Goal: Find specific page/section: Find specific page/section

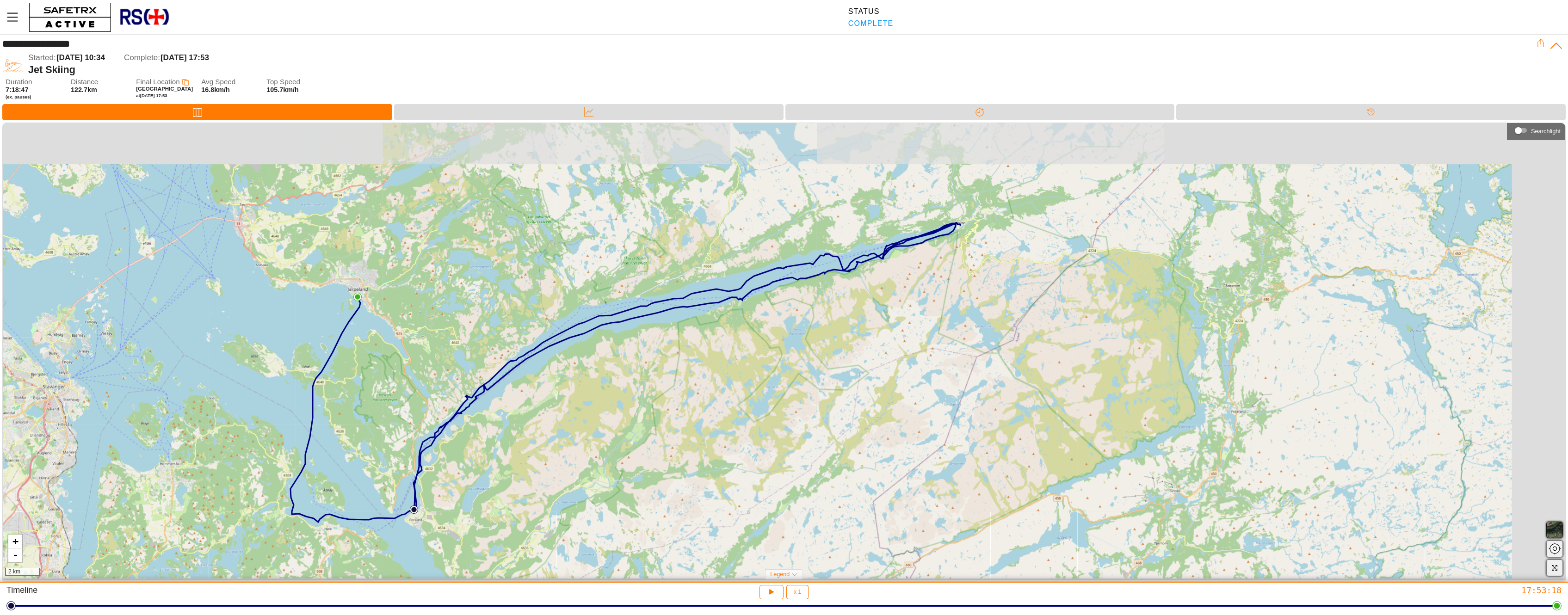
drag, startPoint x: 976, startPoint y: 220, endPoint x: 904, endPoint y: 267, distance: 86.0
click at [904, 267] on div "+ - 2 km" at bounding box center [783, 350] width 1562 height 455
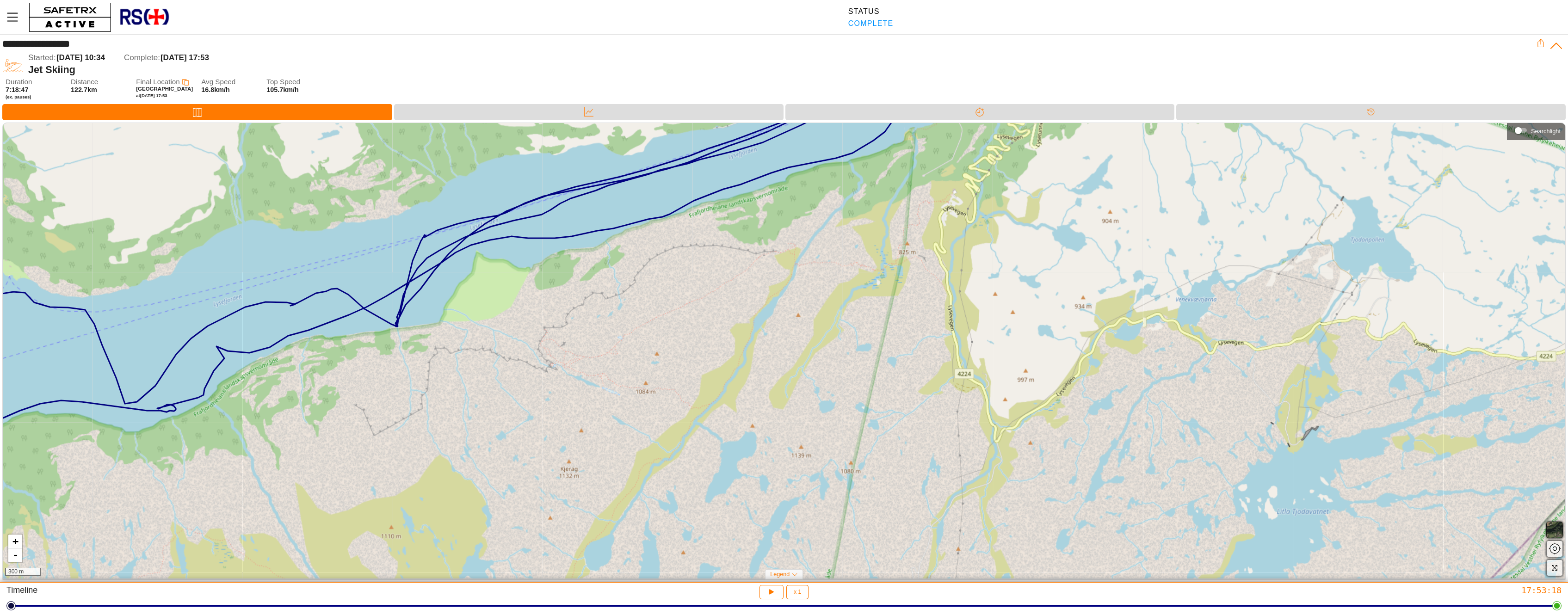
drag, startPoint x: 734, startPoint y: 285, endPoint x: 698, endPoint y: 317, distance: 48.2
click at [698, 317] on div "+ - 300 m" at bounding box center [783, 350] width 1562 height 455
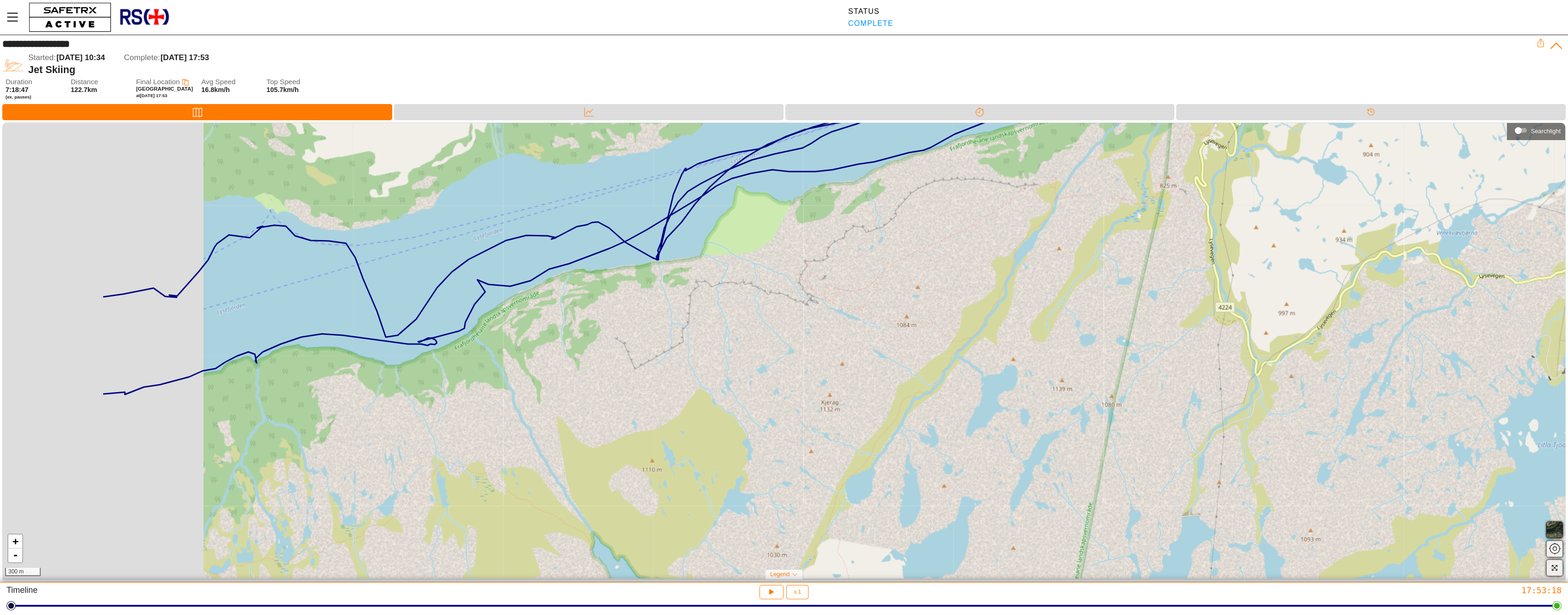
drag, startPoint x: 281, startPoint y: 390, endPoint x: 608, endPoint y: 313, distance: 335.9
click at [608, 313] on div "+ - 300 m" at bounding box center [783, 350] width 1562 height 455
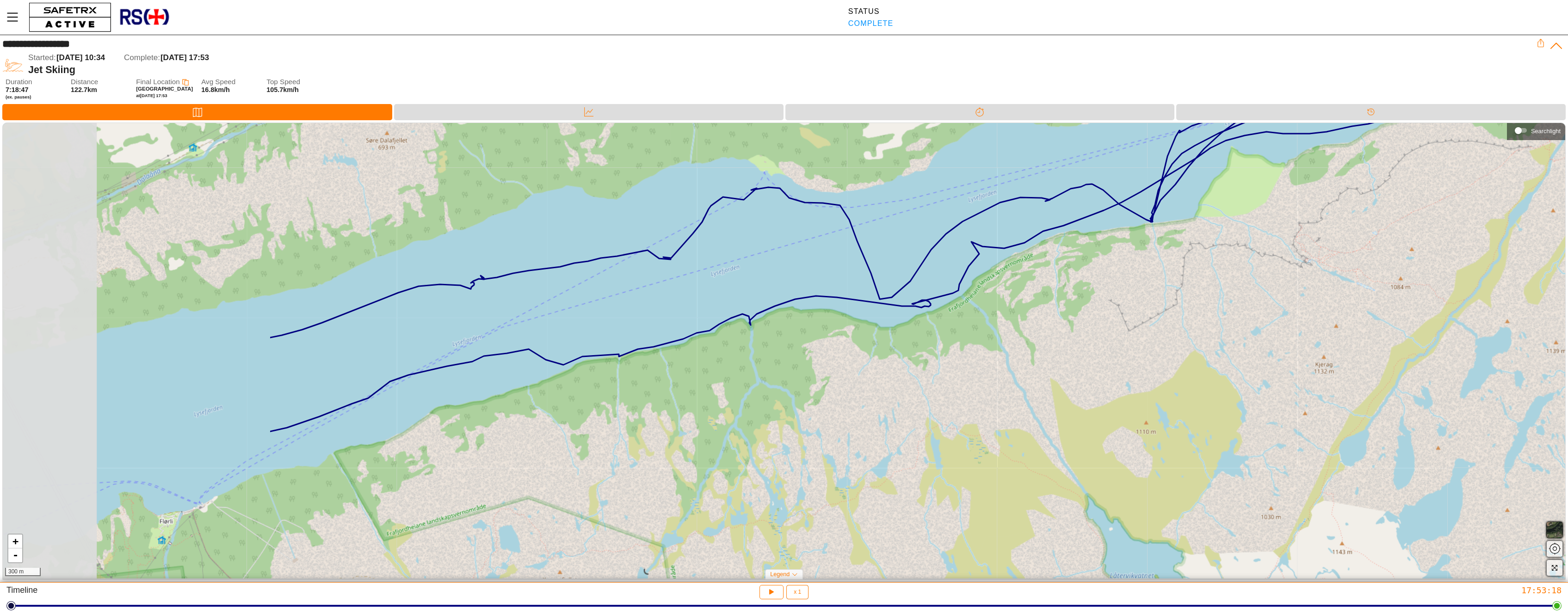
drag, startPoint x: 256, startPoint y: 359, endPoint x: 644, endPoint y: 341, distance: 388.4
click at [680, 335] on div "+ - 300 m" at bounding box center [783, 350] width 1562 height 455
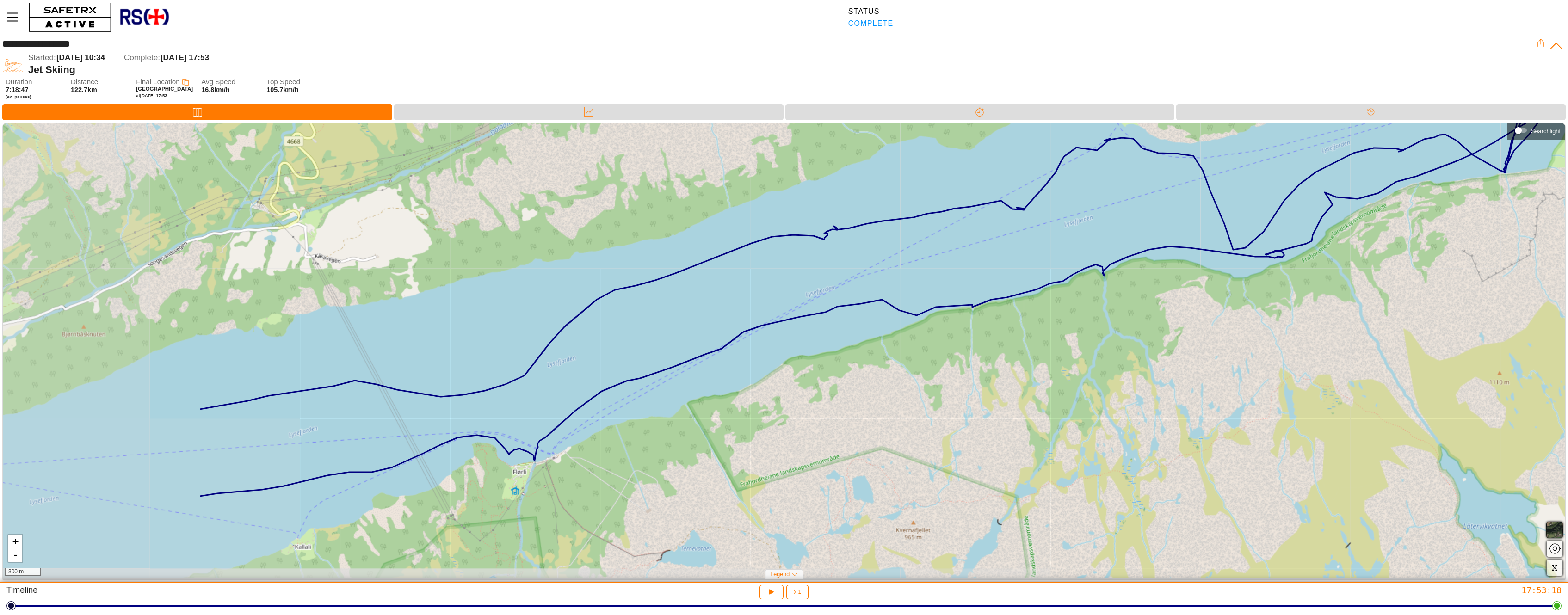
drag, startPoint x: 251, startPoint y: 373, endPoint x: 604, endPoint y: 323, distance: 356.5
click at [604, 323] on div "+ - 300 m" at bounding box center [783, 350] width 1562 height 455
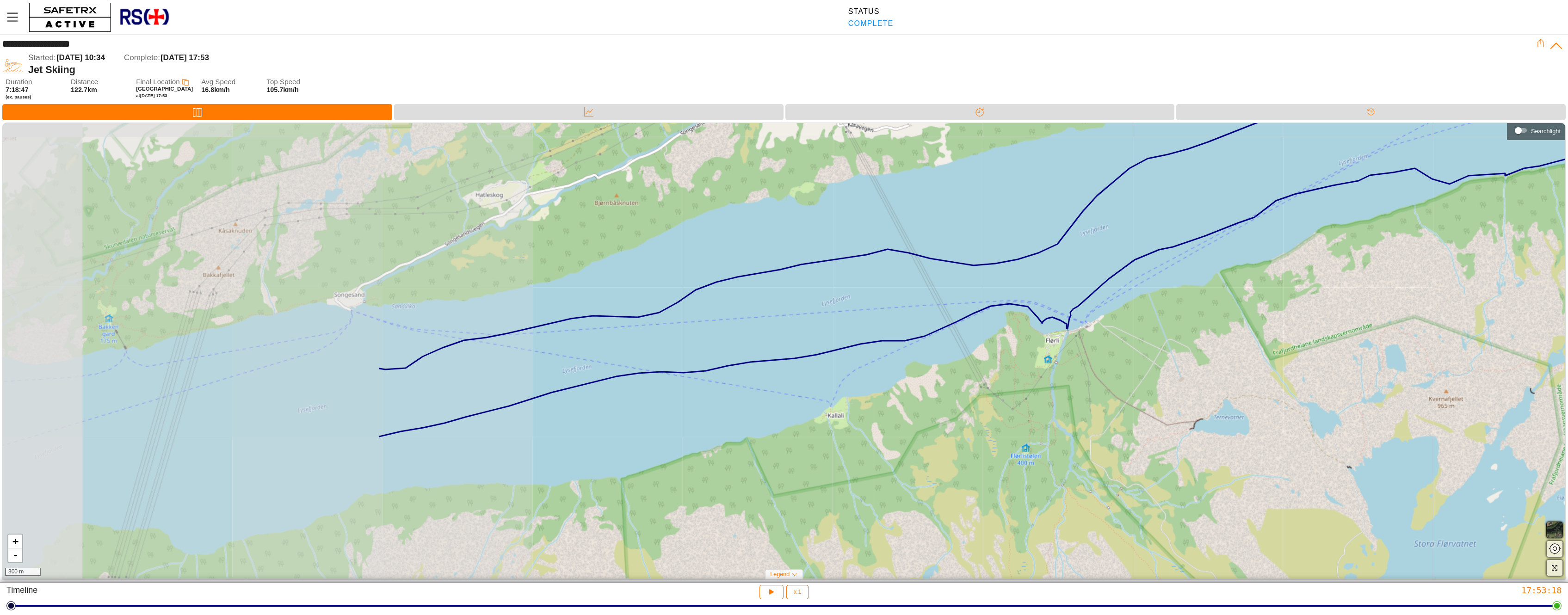
drag, startPoint x: 238, startPoint y: 412, endPoint x: 745, endPoint y: 281, distance: 523.7
click at [758, 277] on div "+ - 300 m" at bounding box center [783, 350] width 1562 height 455
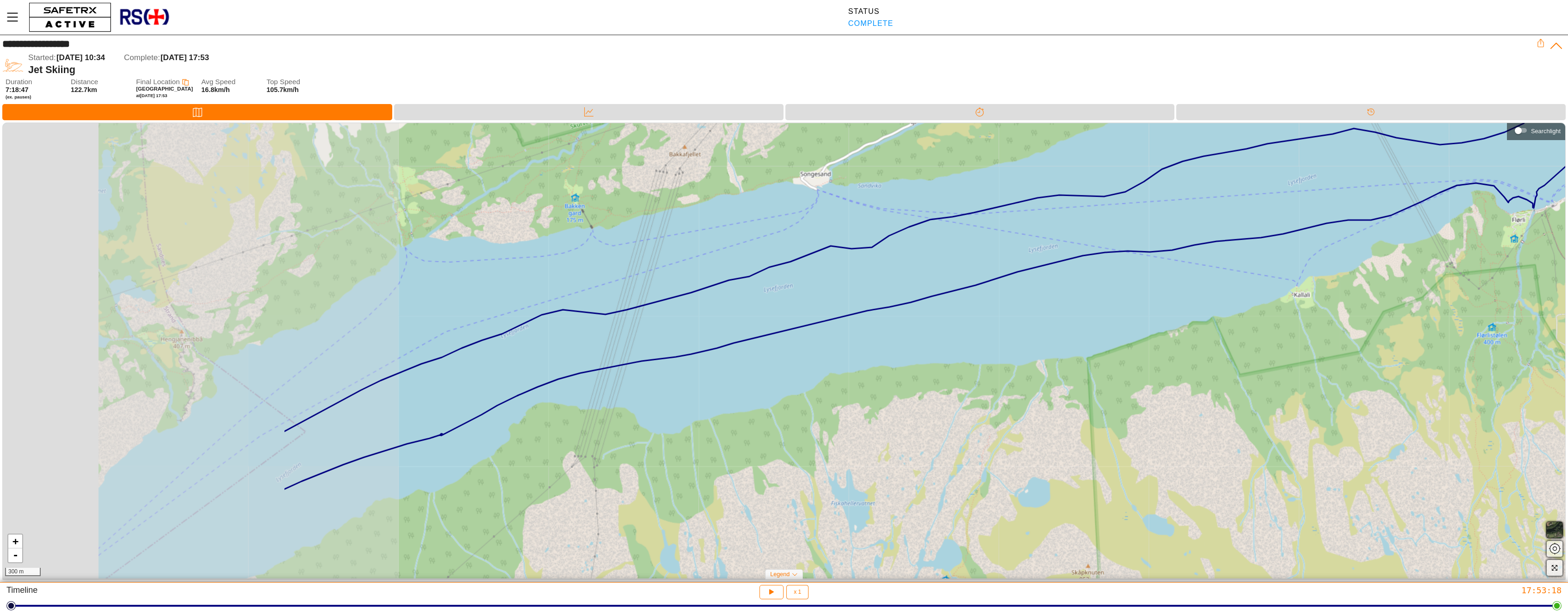
drag, startPoint x: 311, startPoint y: 378, endPoint x: 691, endPoint y: 289, distance: 390.3
click at [695, 287] on div "+ - 300 m" at bounding box center [783, 350] width 1562 height 455
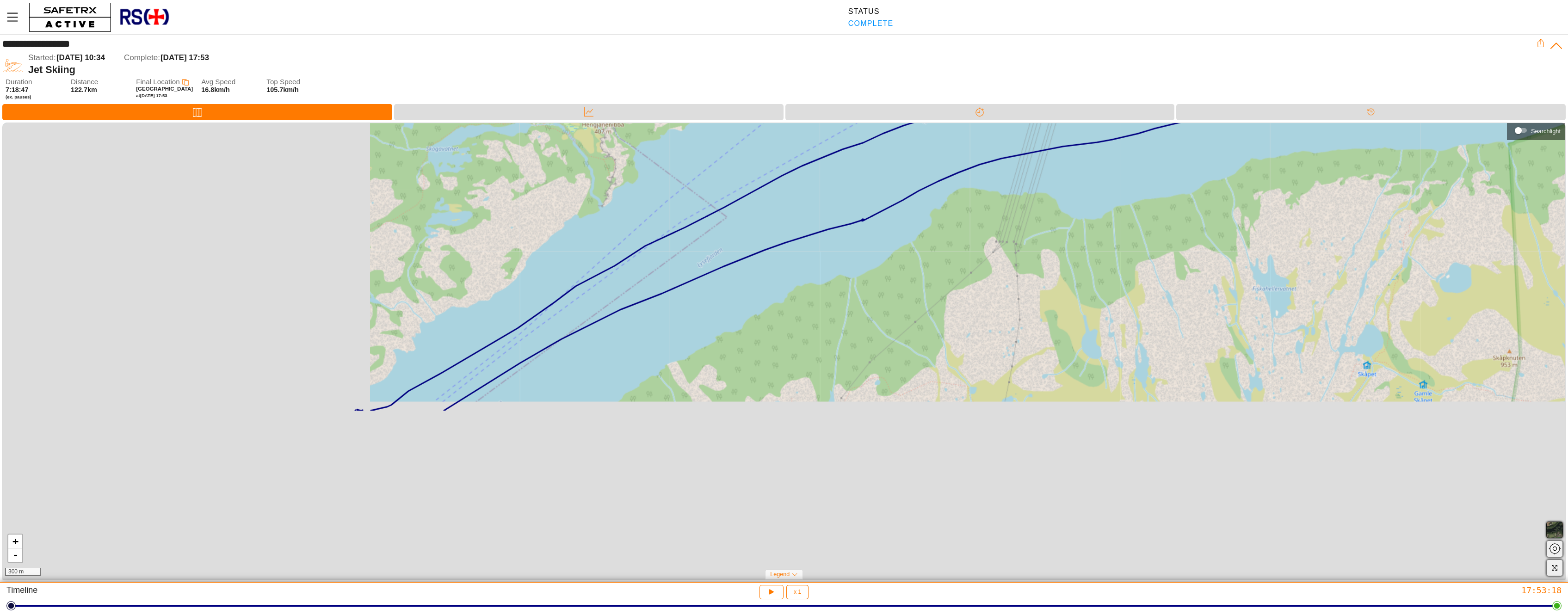
drag, startPoint x: 355, startPoint y: 409, endPoint x: 767, endPoint y: 197, distance: 463.3
click at [780, 195] on div "+ - 300 m" at bounding box center [783, 350] width 1562 height 455
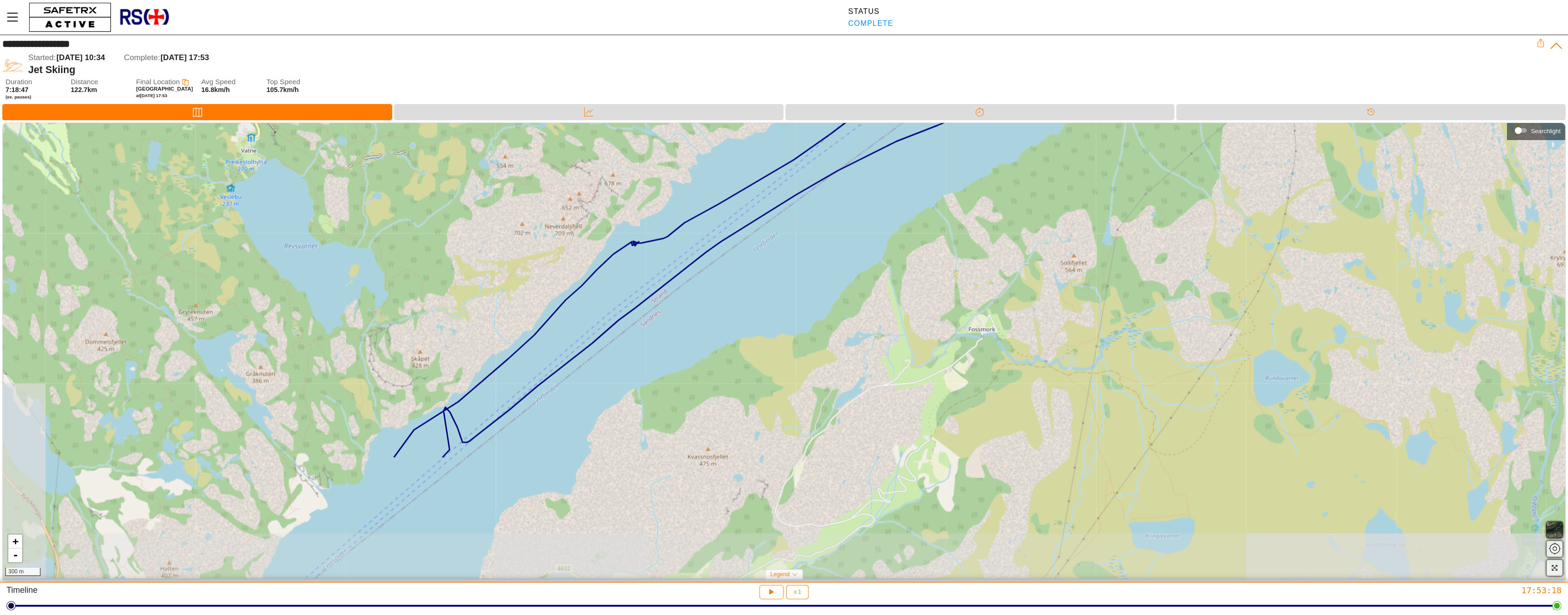
drag, startPoint x: 363, startPoint y: 426, endPoint x: 636, endPoint y: 260, distance: 319.5
click at [636, 260] on div "+ - 300 m" at bounding box center [783, 350] width 1562 height 455
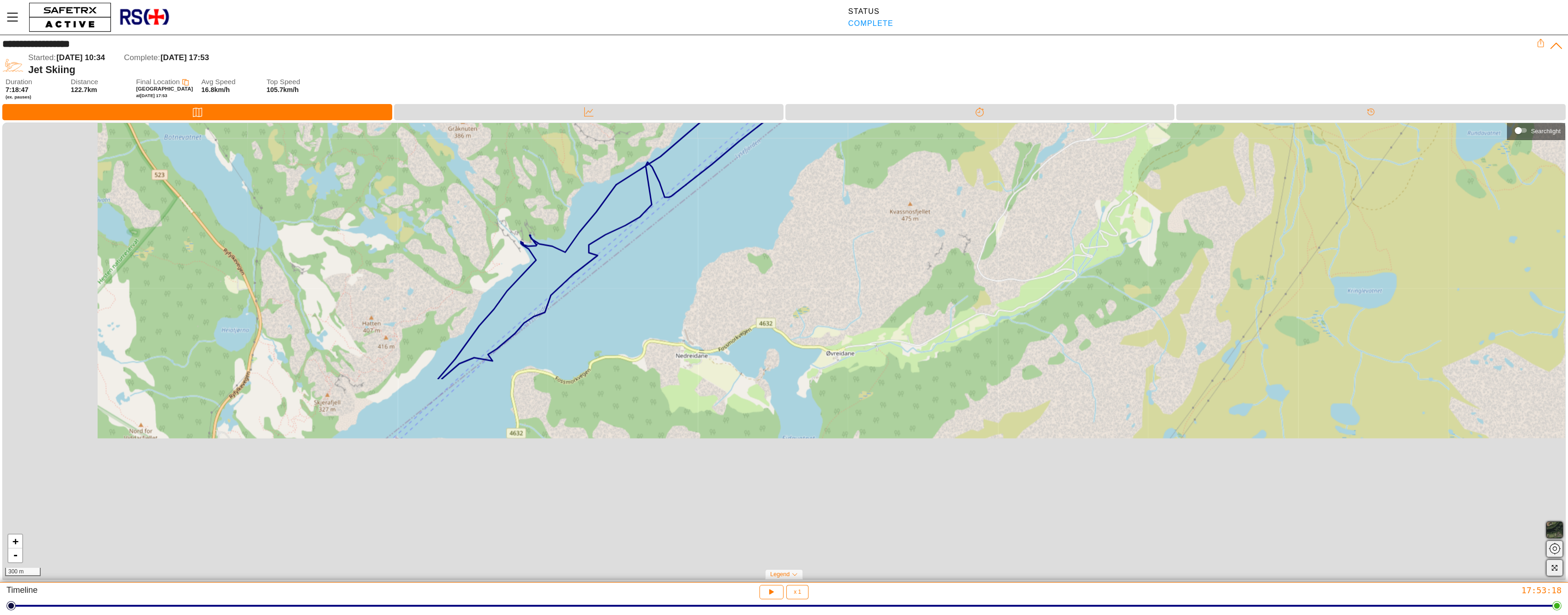
drag, startPoint x: 338, startPoint y: 460, endPoint x: 543, endPoint y: 213, distance: 321.0
click at [543, 213] on div "+ - 300 m" at bounding box center [783, 350] width 1562 height 455
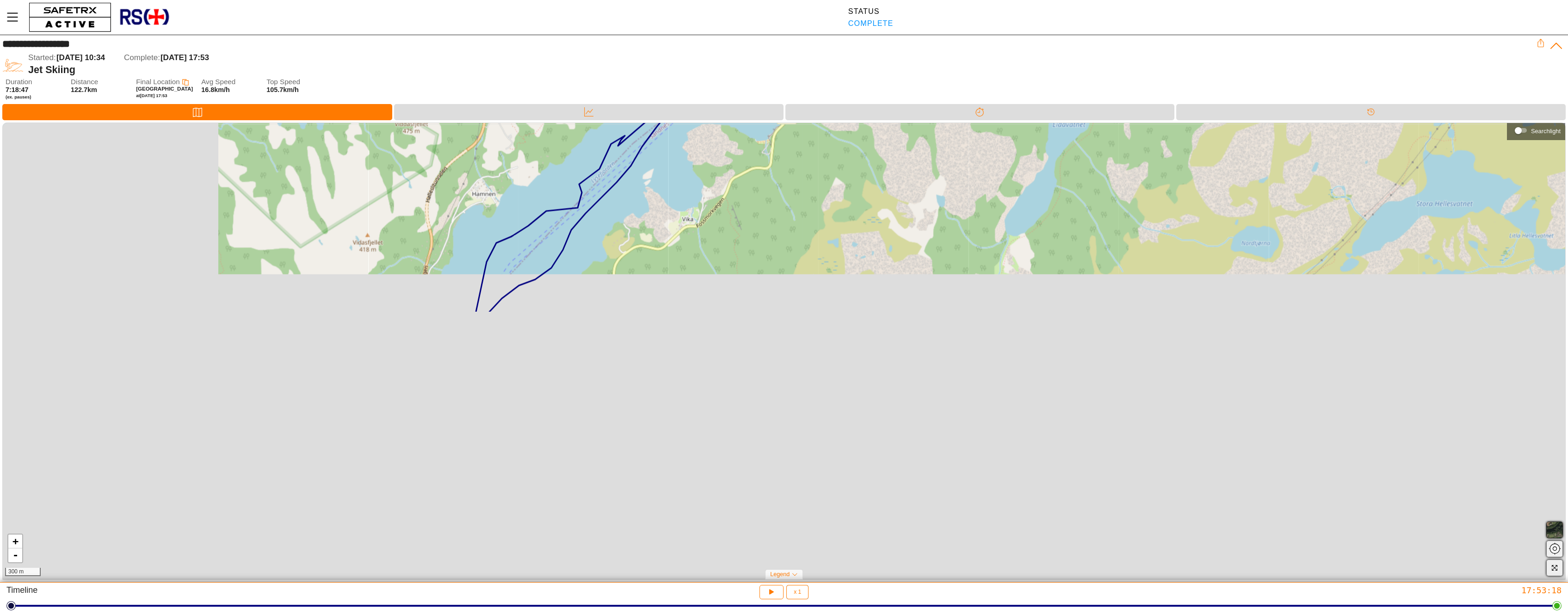
drag, startPoint x: 374, startPoint y: 400, endPoint x: 659, endPoint y: 71, distance: 435.3
click at [659, 123] on div "+ - 300 m" at bounding box center [783, 350] width 1562 height 455
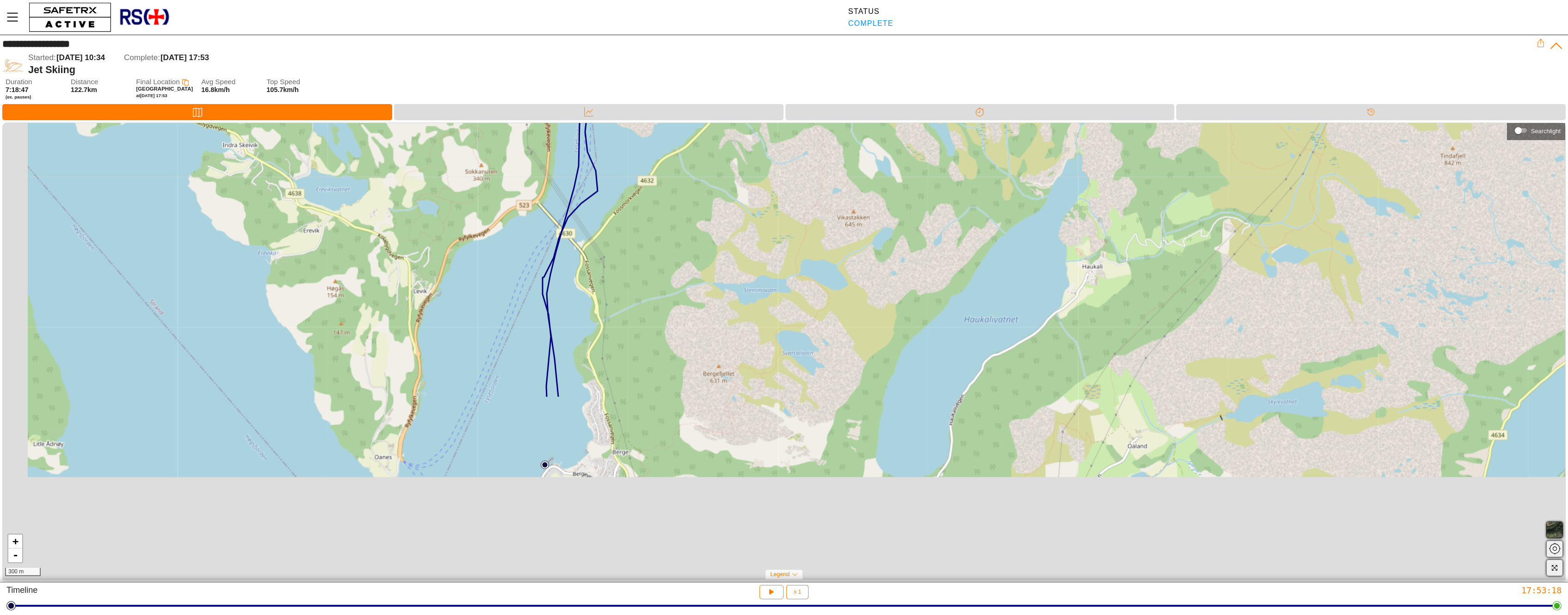
drag, startPoint x: 509, startPoint y: 321, endPoint x: 601, endPoint y: 88, distance: 250.5
click at [601, 123] on div "+ - 300 m" at bounding box center [783, 350] width 1562 height 455
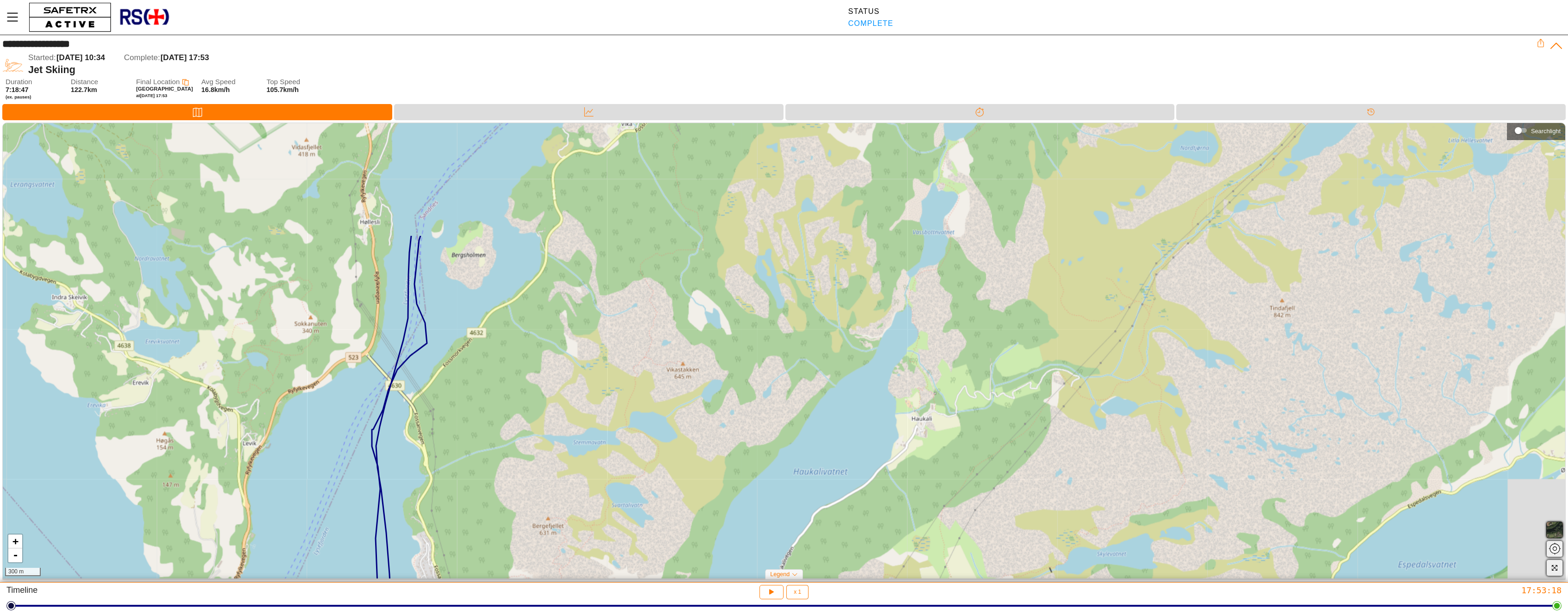
drag, startPoint x: 536, startPoint y: 326, endPoint x: 363, endPoint y: 482, distance: 232.9
click at [363, 482] on div "+ - 300 m" at bounding box center [783, 350] width 1562 height 455
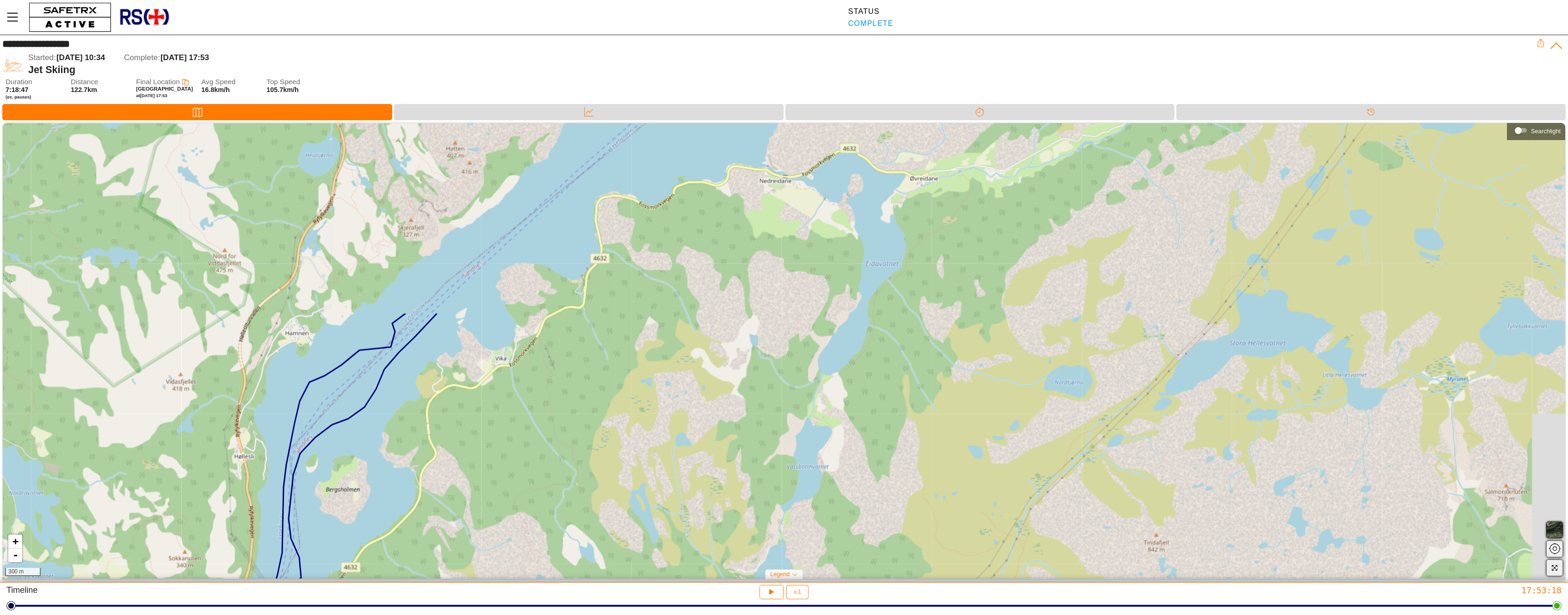
drag, startPoint x: 545, startPoint y: 232, endPoint x: 423, endPoint y: 448, distance: 248.1
click at [421, 465] on div "+ - 300 m" at bounding box center [783, 350] width 1562 height 455
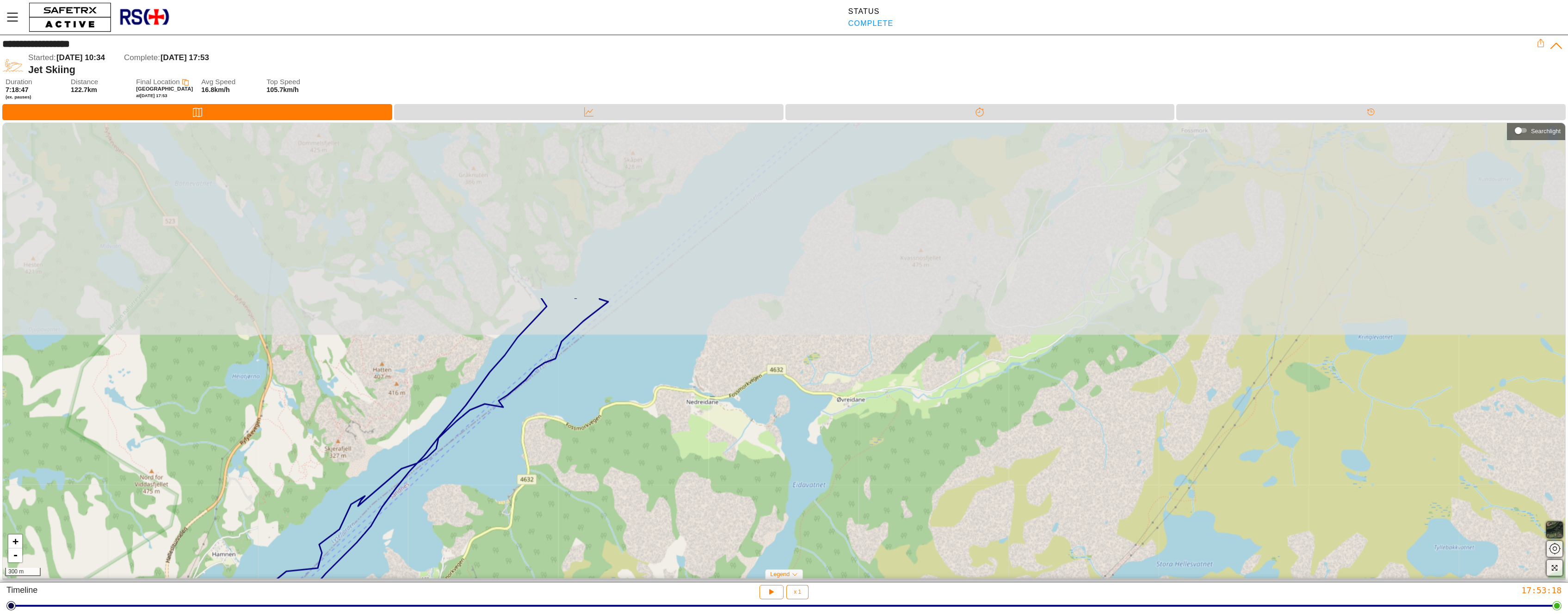
drag, startPoint x: 499, startPoint y: 308, endPoint x: 428, endPoint y: 520, distance: 223.6
click at [427, 525] on div "+ - 300 m" at bounding box center [783, 350] width 1562 height 455
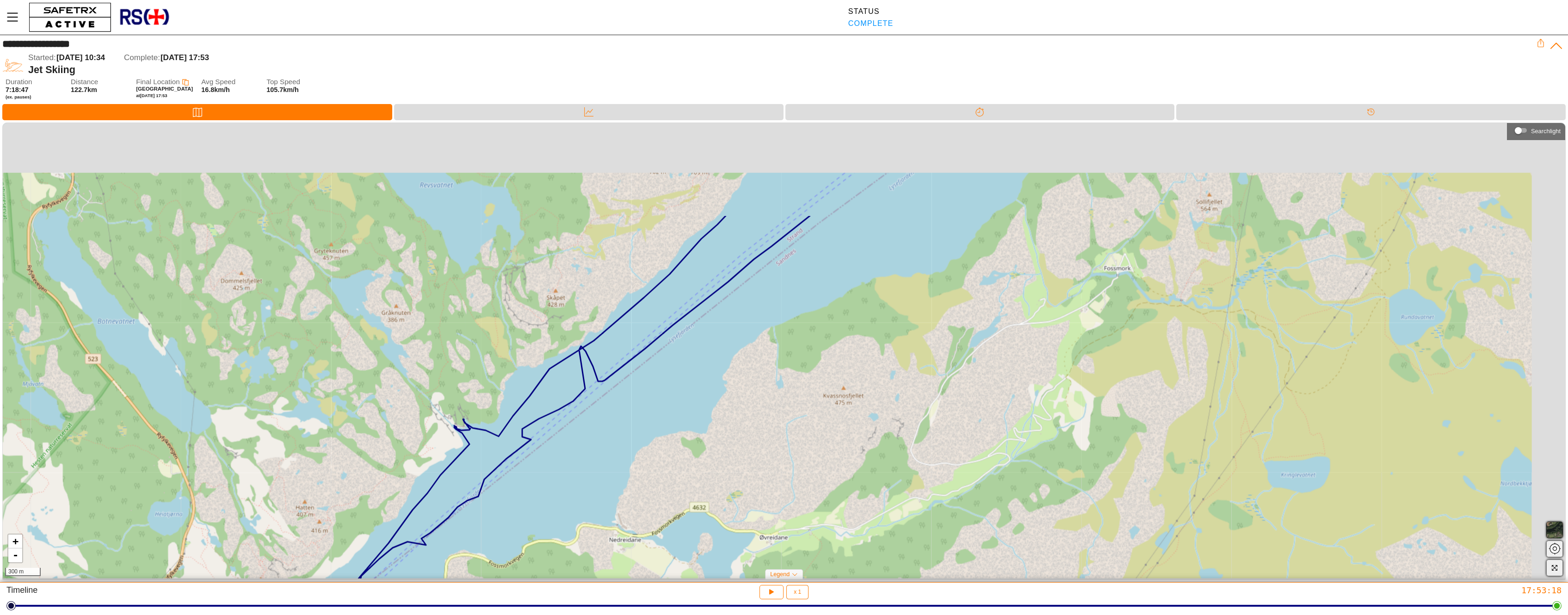
drag, startPoint x: 674, startPoint y: 321, endPoint x: 615, endPoint y: 420, distance: 115.2
click at [597, 460] on div "+ - 300 m" at bounding box center [783, 350] width 1562 height 455
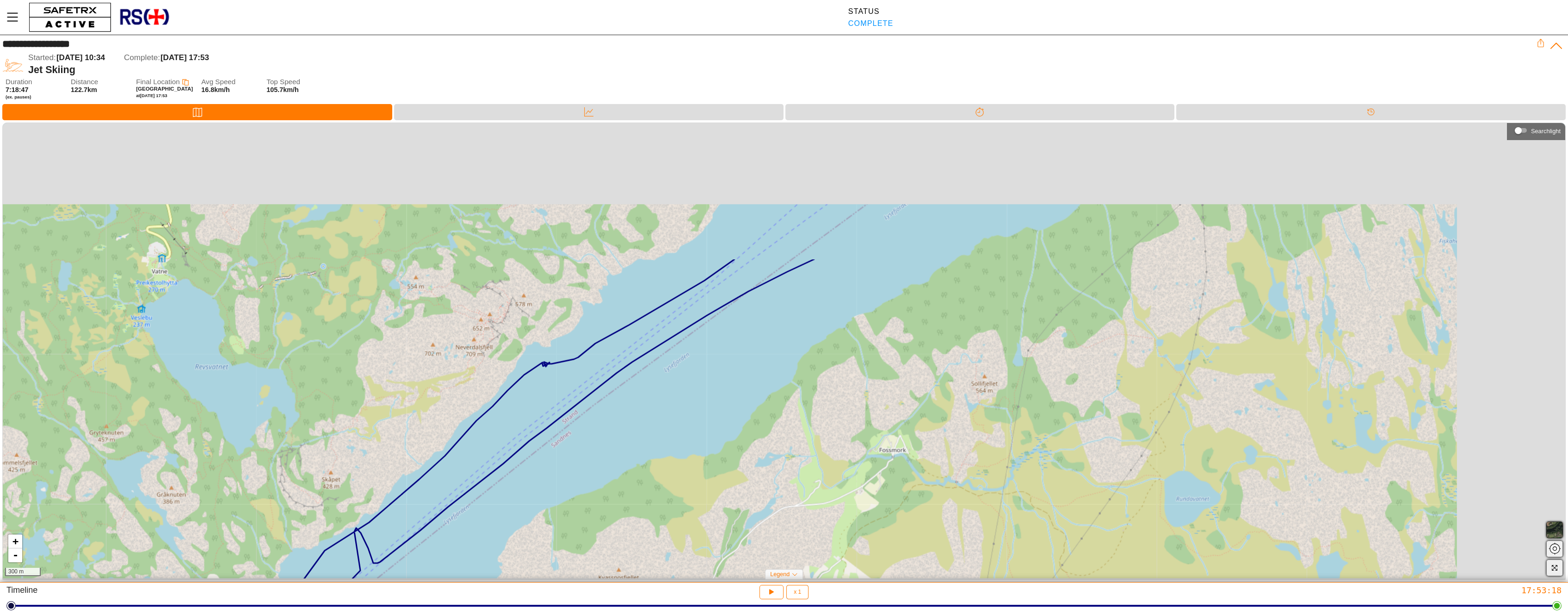
click at [504, 507] on div "+ - 300 m" at bounding box center [783, 350] width 1562 height 455
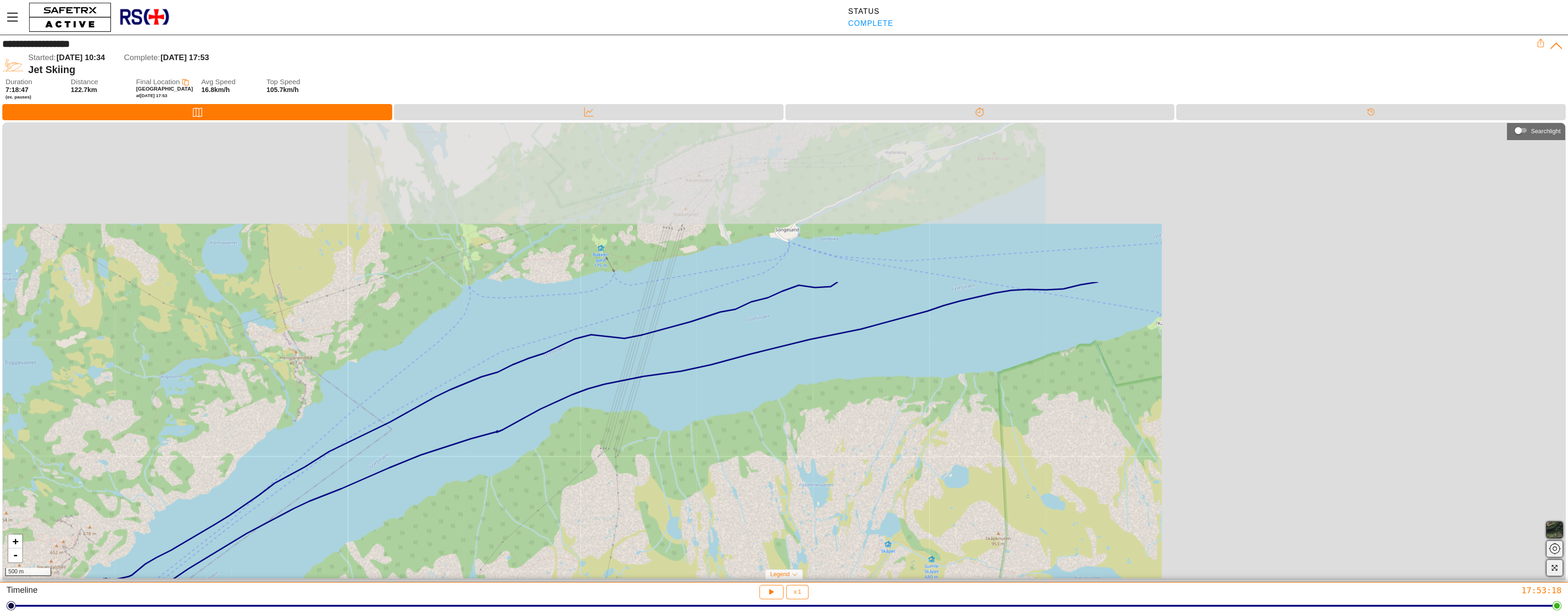
drag, startPoint x: 883, startPoint y: 263, endPoint x: 442, endPoint y: 467, distance: 485.9
click at [442, 467] on div "+ - 500 m" at bounding box center [783, 350] width 1562 height 455
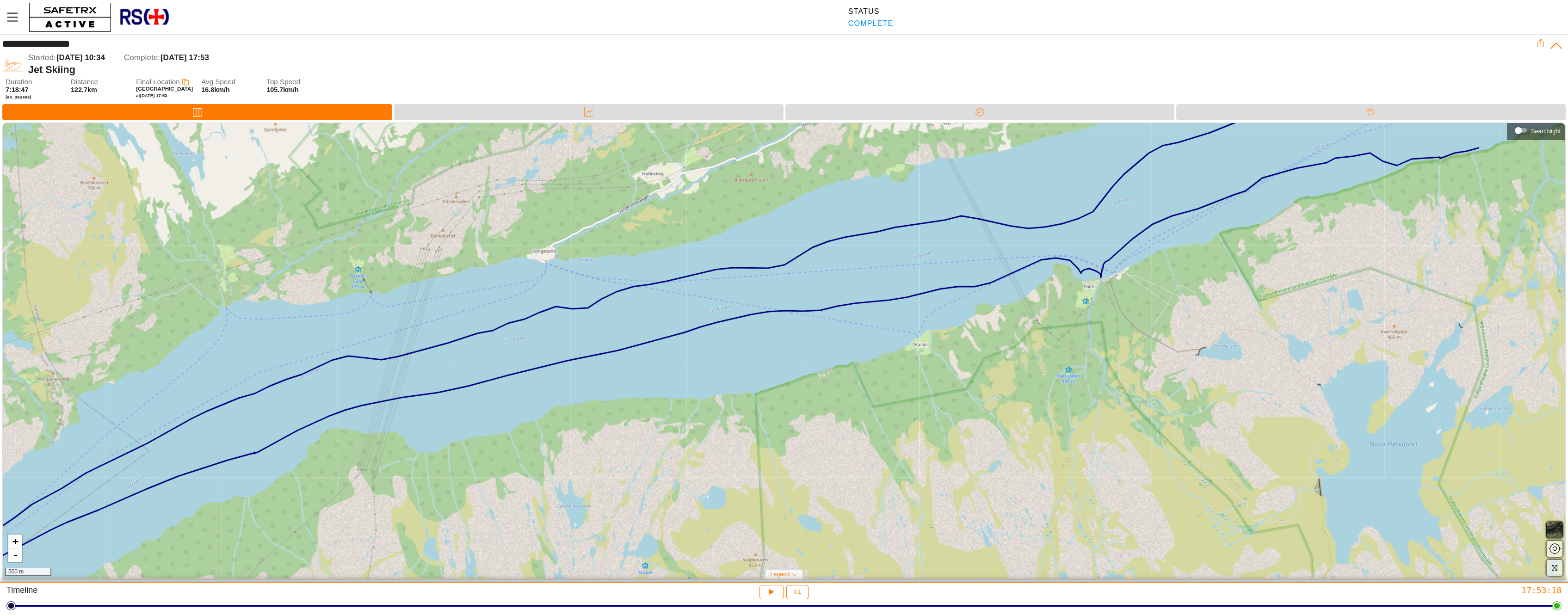
drag, startPoint x: 1130, startPoint y: 355, endPoint x: 1048, endPoint y: 319, distance: 89.6
click at [1048, 319] on div "+ - 500 m" at bounding box center [783, 350] width 1562 height 455
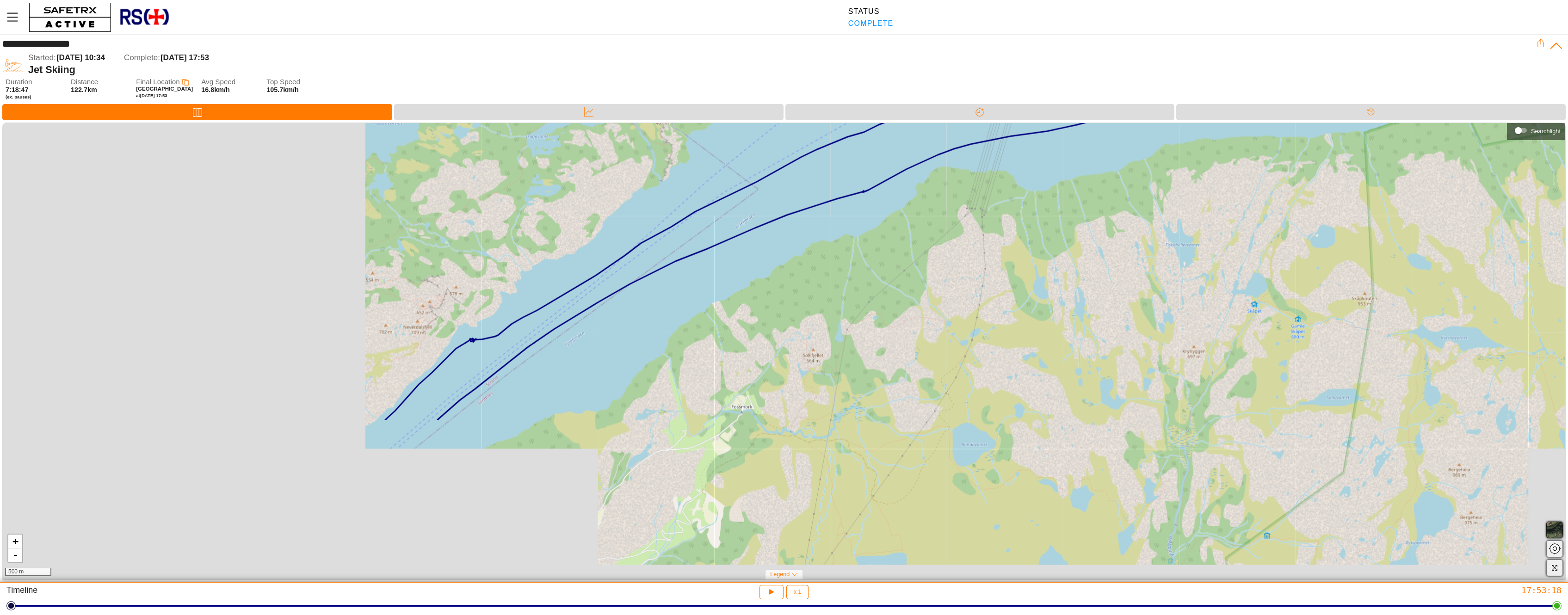
drag, startPoint x: 524, startPoint y: 423, endPoint x: 734, endPoint y: 256, distance: 268.3
click at [919, 267] on div "+ - 500 m" at bounding box center [783, 350] width 1562 height 455
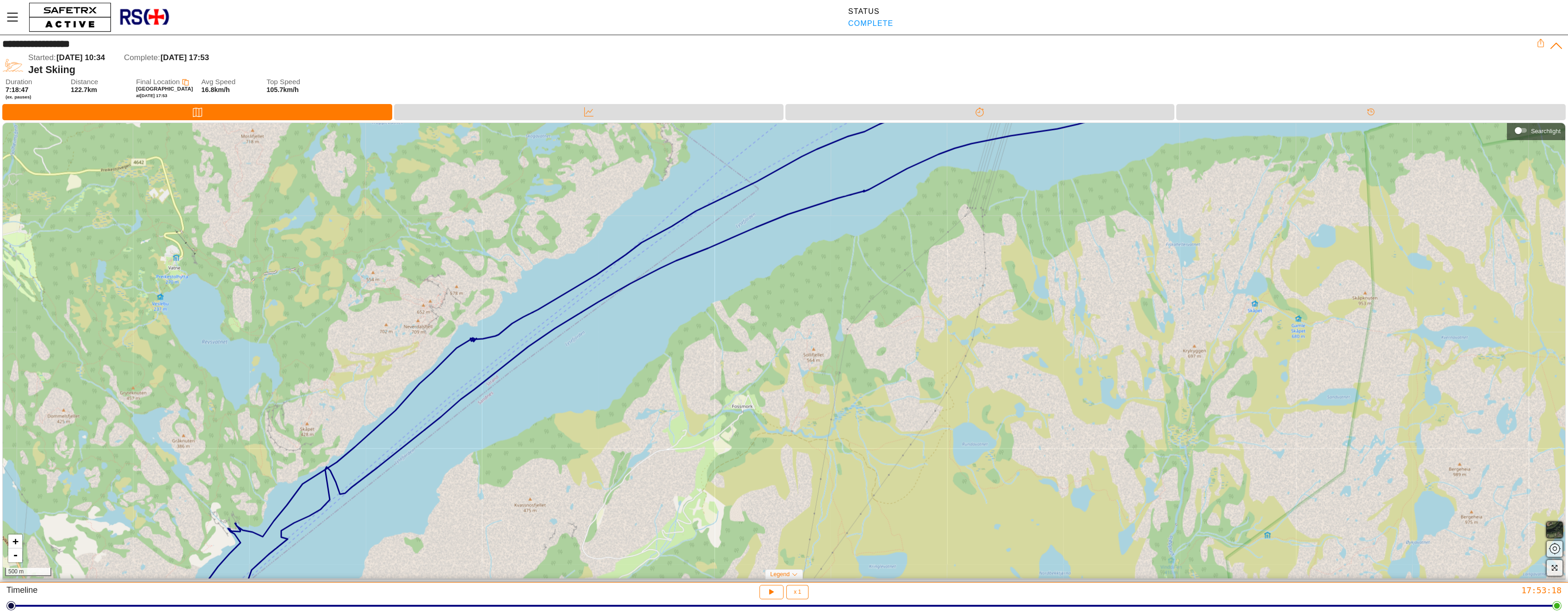
click at [363, 46] on div "**********" at bounding box center [768, 44] width 1530 height 11
click at [1555, 44] on icon at bounding box center [1556, 46] width 14 height 14
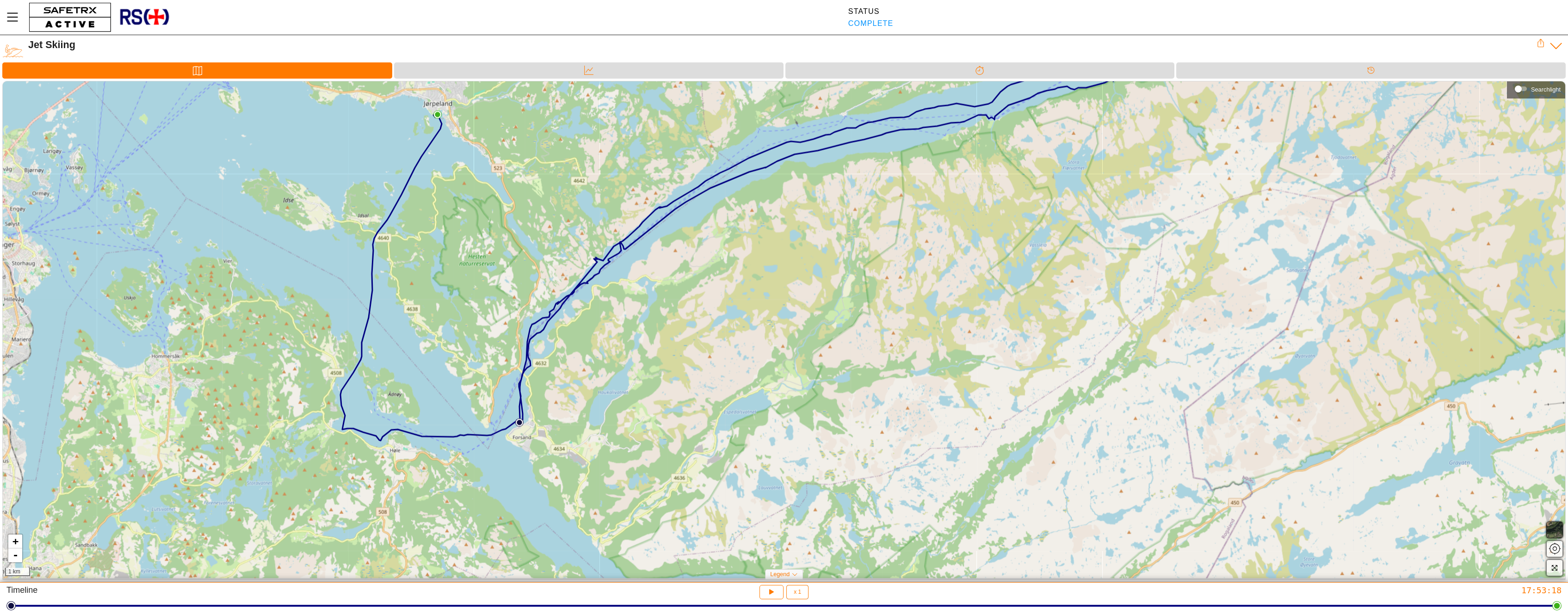
drag, startPoint x: 255, startPoint y: 396, endPoint x: 269, endPoint y: 332, distance: 65.5
click at [297, 296] on div "+ - 1 km" at bounding box center [783, 330] width 1562 height 497
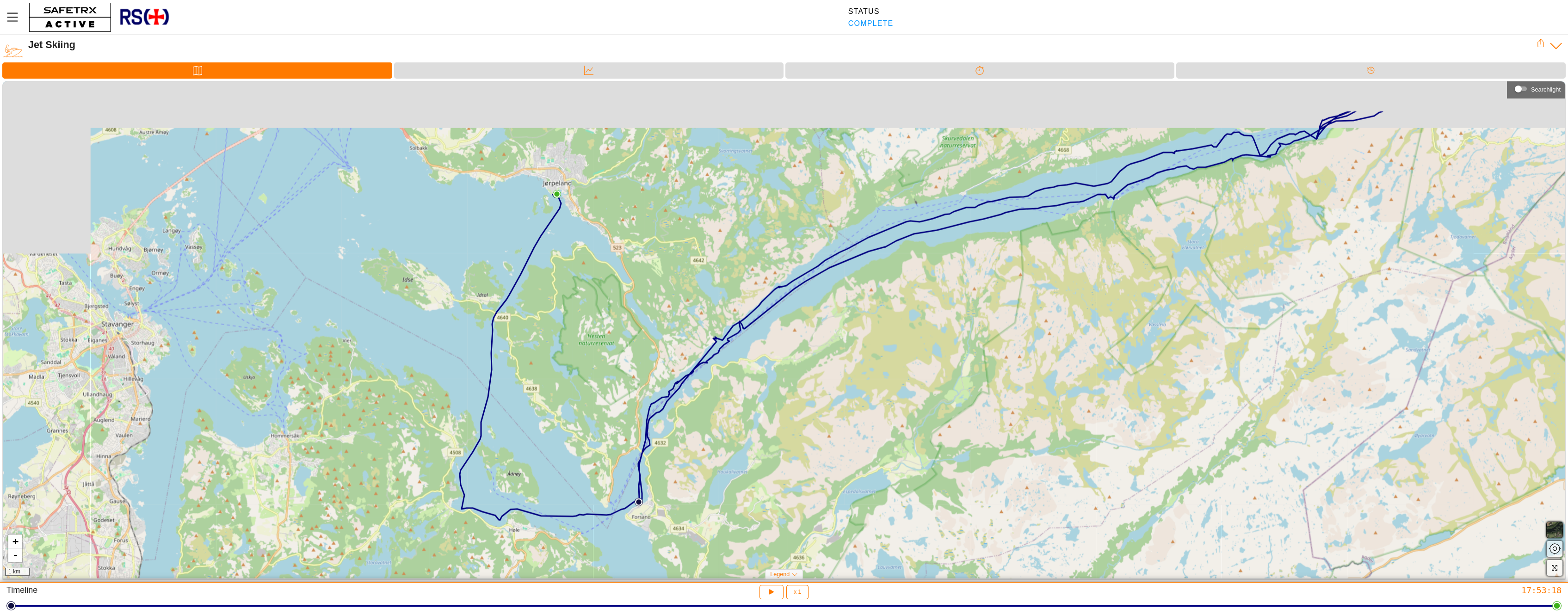
drag, startPoint x: 212, startPoint y: 495, endPoint x: 340, endPoint y: 579, distance: 153.1
click at [351, 578] on div "+ - 1 km" at bounding box center [783, 330] width 1562 height 497
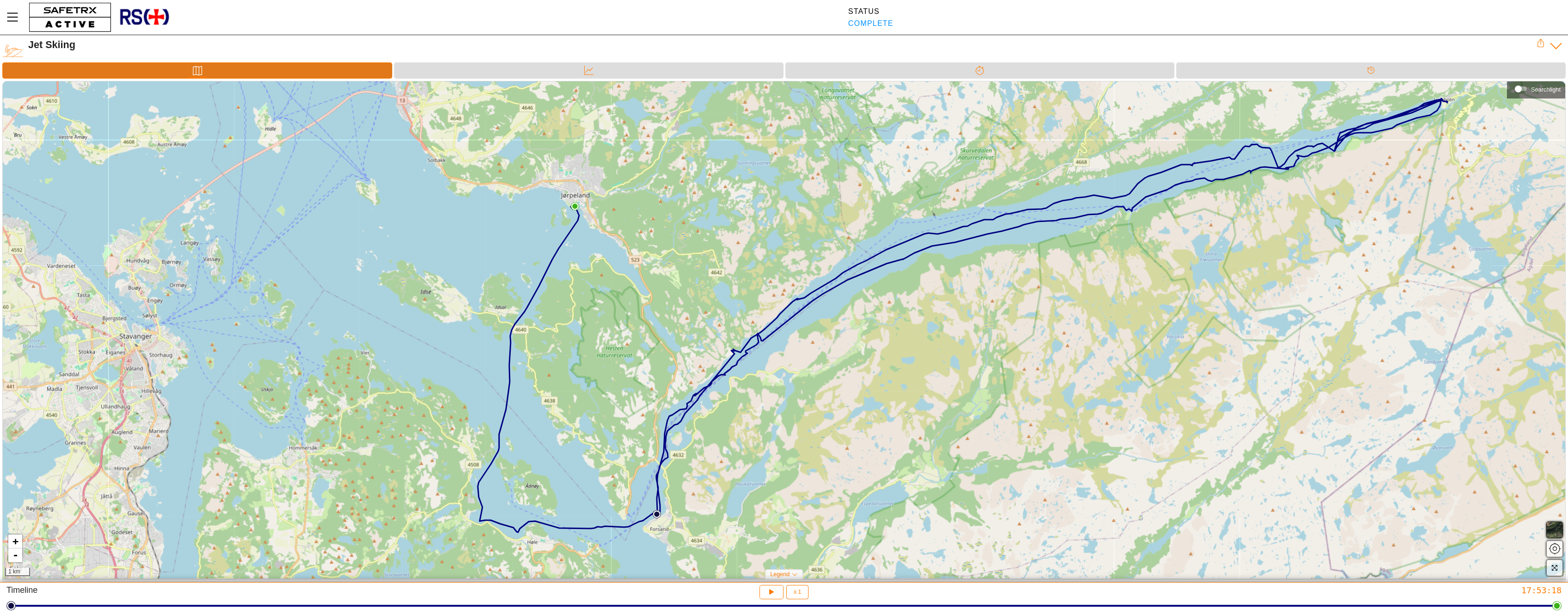
click at [220, 69] on div "Map" at bounding box center [197, 71] width 390 height 16
click at [20, 16] on icon "Menu" at bounding box center [12, 17] width 16 height 16
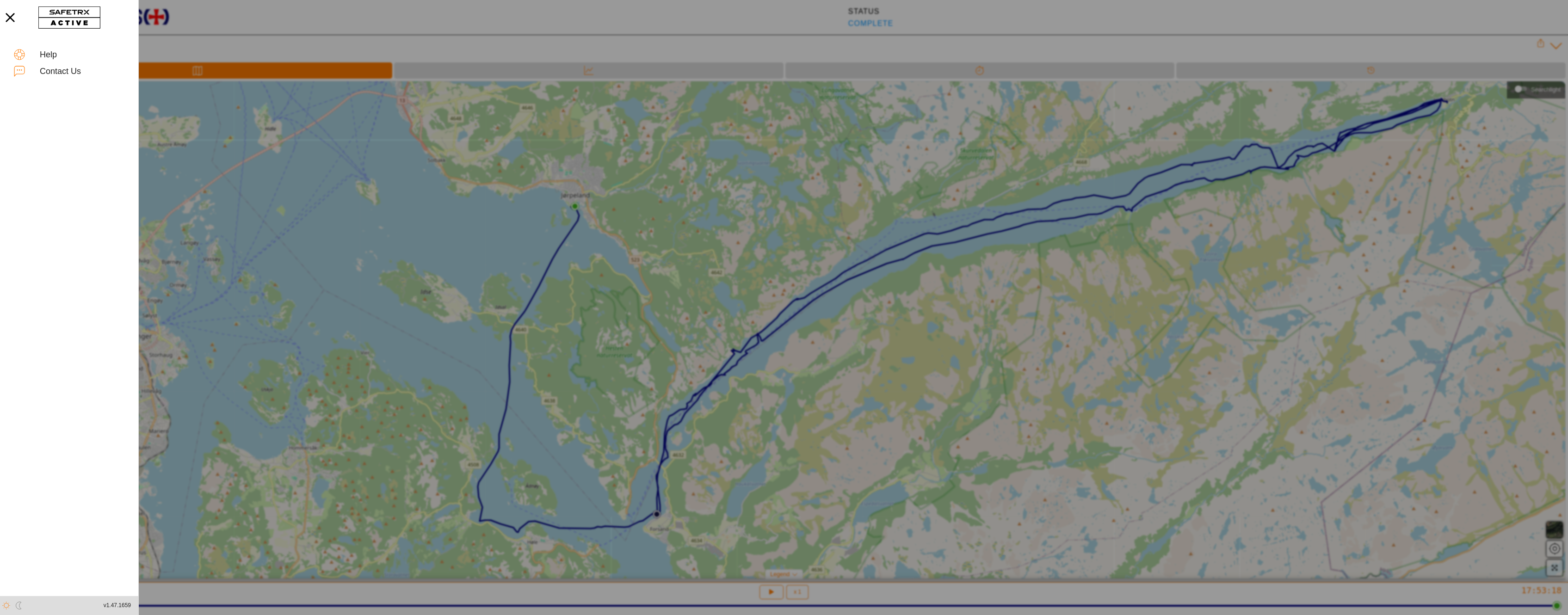
click at [607, 12] on div at bounding box center [784, 308] width 1568 height 615
